Goal: Task Accomplishment & Management: Complete application form

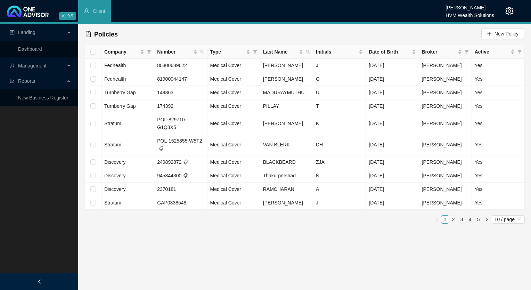
click at [510, 8] on icon "setting" at bounding box center [509, 11] width 8 height 8
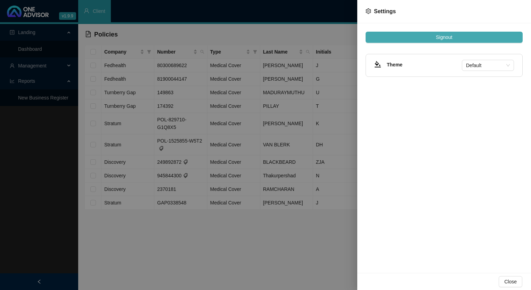
click at [442, 40] on span "Signout" at bounding box center [444, 37] width 16 height 8
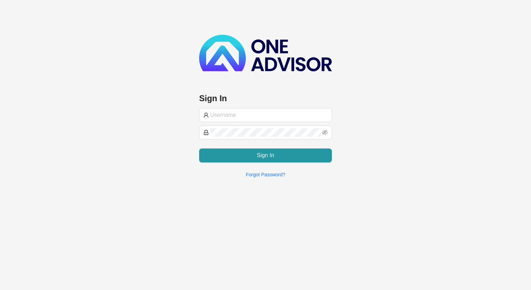
type input "[EMAIL_ADDRESS][DOMAIN_NAME]"
click at [256, 165] on div "[EMAIL_ADDRESS][DOMAIN_NAME] Sign In Forgot Password?" at bounding box center [265, 143] width 133 height 70
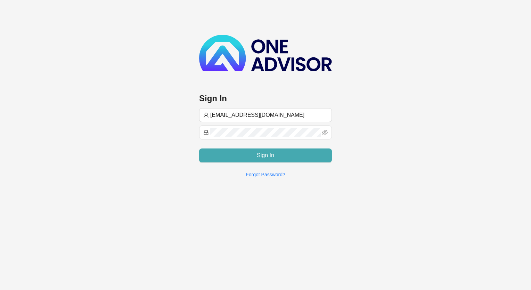
click at [253, 156] on button "Sign In" at bounding box center [265, 155] width 133 height 14
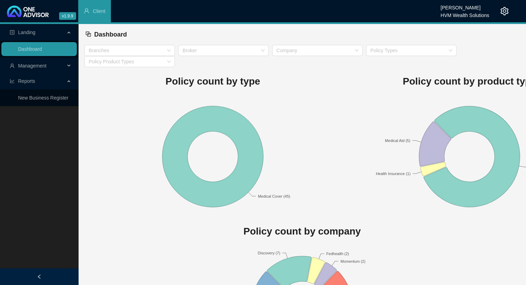
click at [29, 66] on span "Management" at bounding box center [32, 66] width 28 height 6
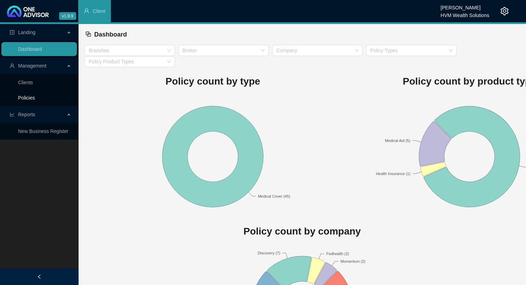
click at [31, 98] on link "Policies" at bounding box center [26, 98] width 17 height 6
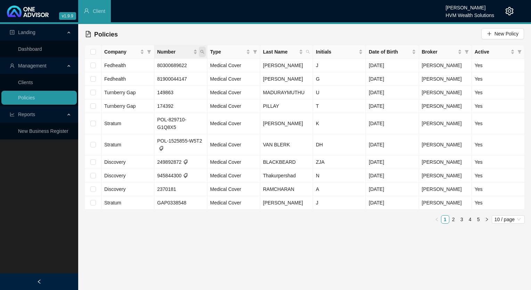
click at [203, 53] on icon "search" at bounding box center [202, 52] width 4 height 4
type input "107538790"
click at [161, 79] on span "Search" at bounding box center [156, 79] width 15 height 8
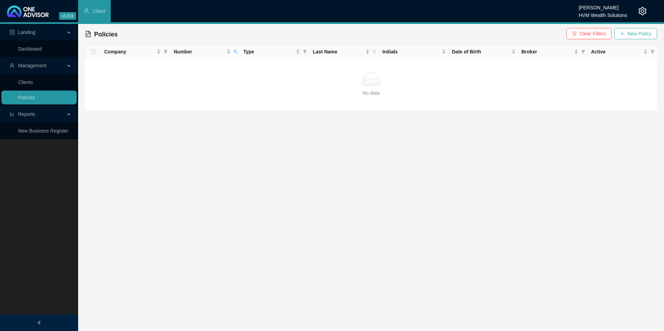
click at [530, 35] on span "New Policy" at bounding box center [640, 34] width 24 height 8
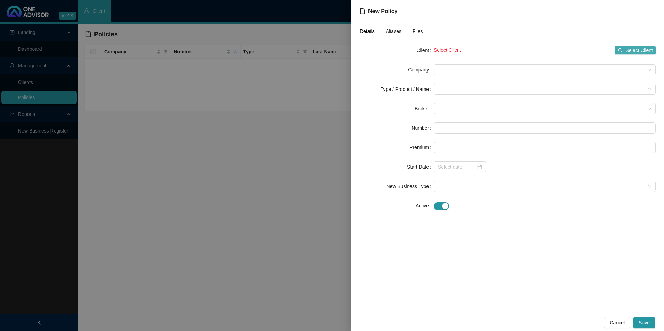
click at [530, 49] on span "Select Client" at bounding box center [639, 51] width 27 height 8
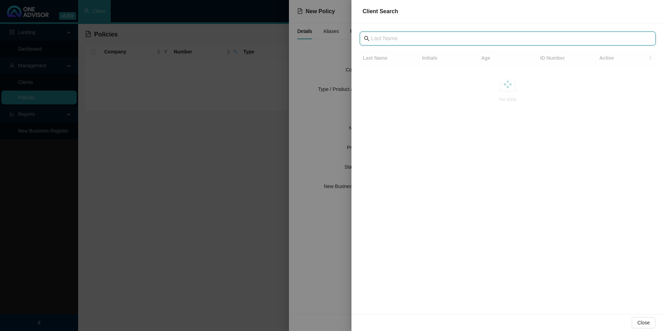
click at [384, 38] on input "text" at bounding box center [508, 38] width 275 height 8
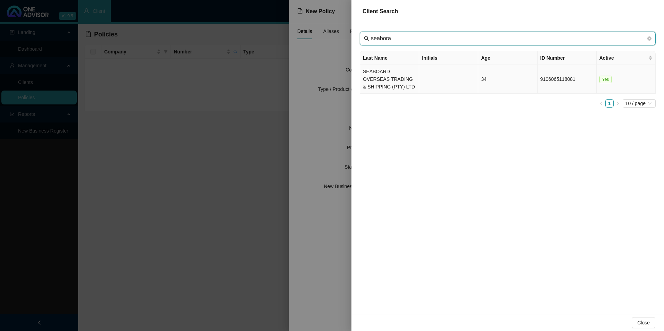
type input "seabora"
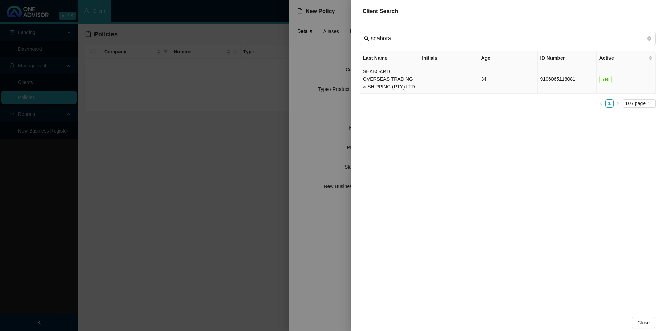
click at [387, 74] on td "SEABOARD OVERSEAS TRADING & SHIPPING (PTY) LTD" at bounding box center [389, 79] width 59 height 29
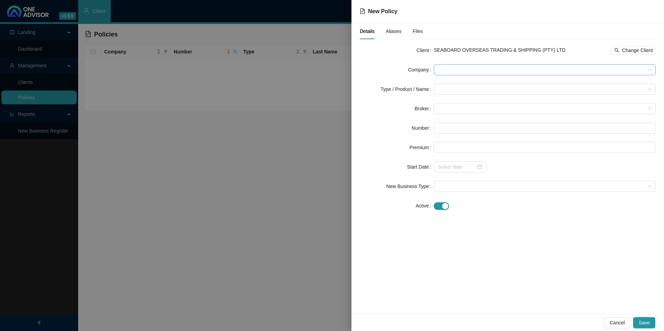
click at [443, 70] on span at bounding box center [545, 70] width 214 height 10
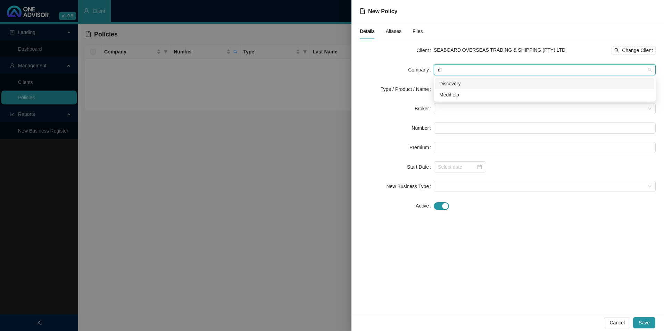
type input "dis"
click at [456, 85] on div "Discovery" at bounding box center [544, 84] width 211 height 8
click at [455, 90] on input "search" at bounding box center [541, 89] width 207 height 10
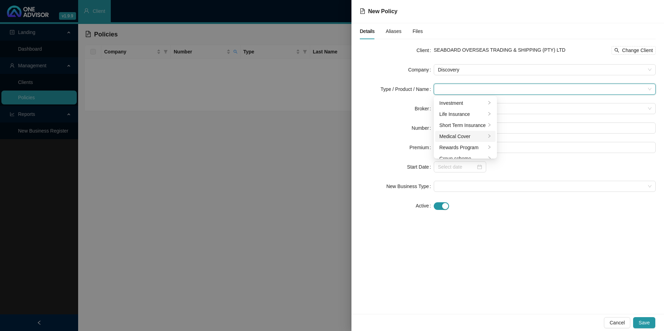
click at [457, 135] on div "Medical Cover" at bounding box center [462, 137] width 47 height 8
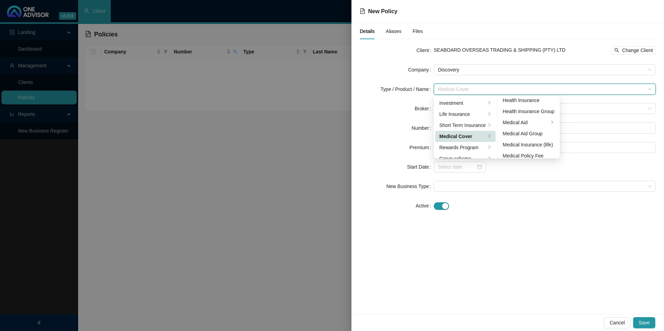
scroll to position [40, 0]
click at [530, 132] on div "Medical Aid Group" at bounding box center [529, 130] width 52 height 8
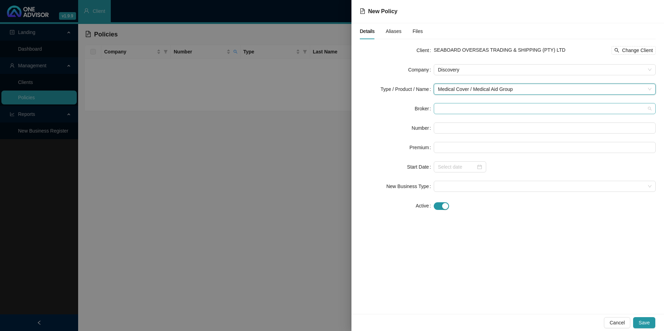
click at [467, 110] on span at bounding box center [545, 109] width 214 height 10
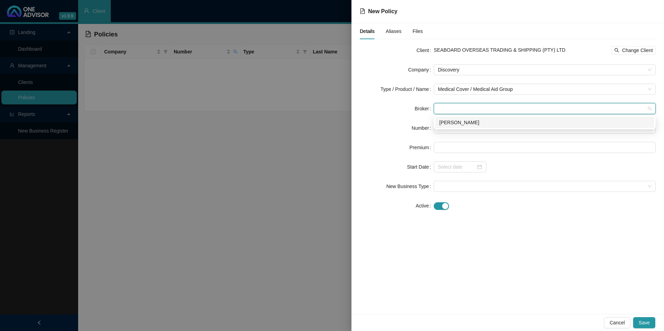
click at [467, 123] on div "[PERSON_NAME]" at bounding box center [544, 123] width 211 height 8
click at [467, 123] on input "text" at bounding box center [545, 128] width 222 height 11
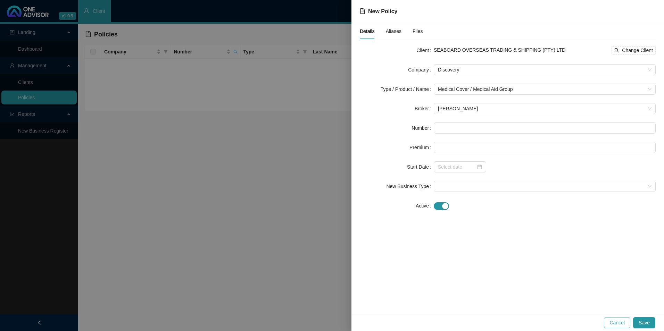
click at [530, 289] on button "Cancel" at bounding box center [617, 323] width 26 height 11
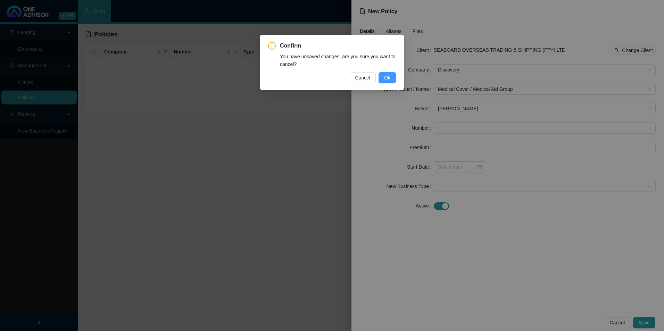
click at [383, 78] on button "Ok" at bounding box center [387, 77] width 17 height 11
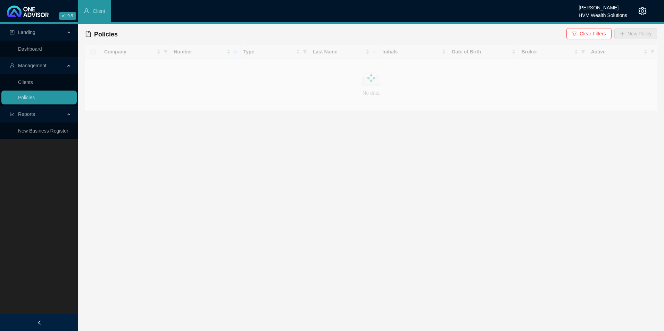
click at [530, 13] on div "HVM Wealth Solutions" at bounding box center [603, 13] width 49 height 8
click at [530, 10] on icon "setting" at bounding box center [643, 11] width 8 height 8
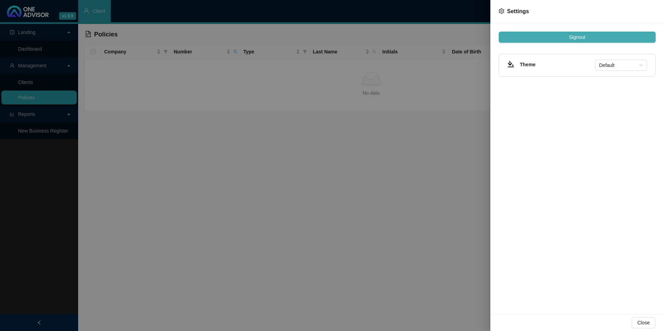
click at [530, 33] on button "Signout" at bounding box center [577, 37] width 157 height 11
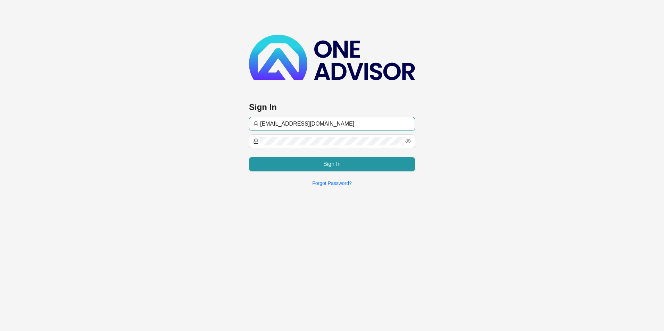
click at [274, 119] on span "[EMAIL_ADDRESS][DOMAIN_NAME]" at bounding box center [332, 124] width 166 height 14
click at [290, 124] on input "[EMAIL_ADDRESS][DOMAIN_NAME]" at bounding box center [335, 124] width 151 height 8
type input "[PERSON_NAME]@hvmws"
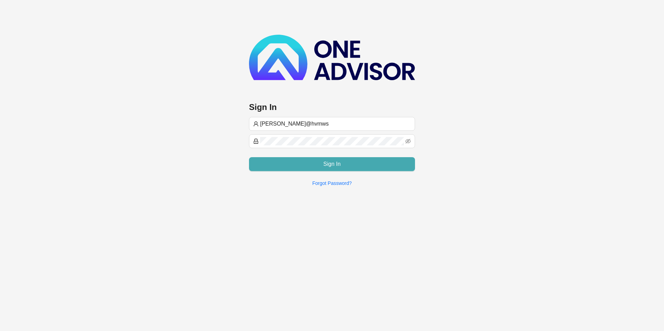
click at [290, 167] on button "Sign In" at bounding box center [332, 164] width 166 height 14
